Goal: Task Accomplishment & Management: Manage account settings

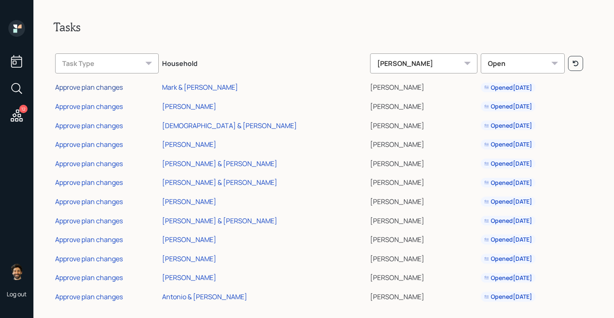
click at [94, 88] on div "Approve plan changes" at bounding box center [89, 87] width 68 height 9
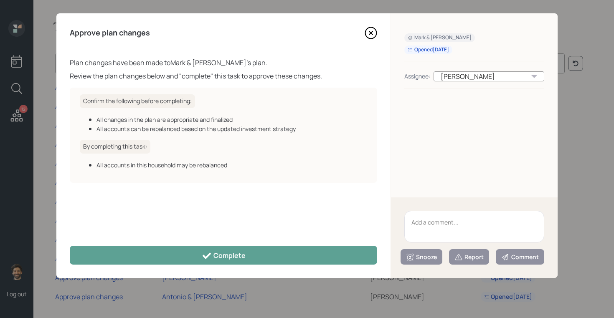
click at [374, 29] on icon at bounding box center [371, 33] width 13 height 13
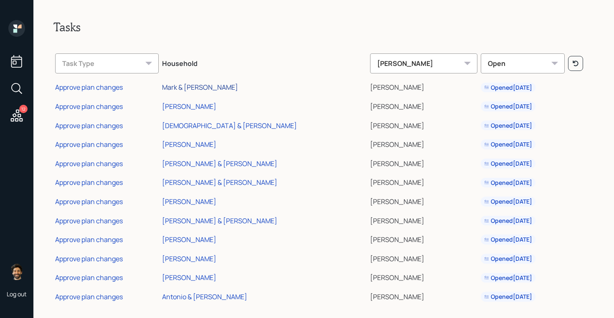
click at [210, 85] on div "Mark & [PERSON_NAME]" at bounding box center [200, 87] width 76 height 9
